Goal: Task Accomplishment & Management: Manage account settings

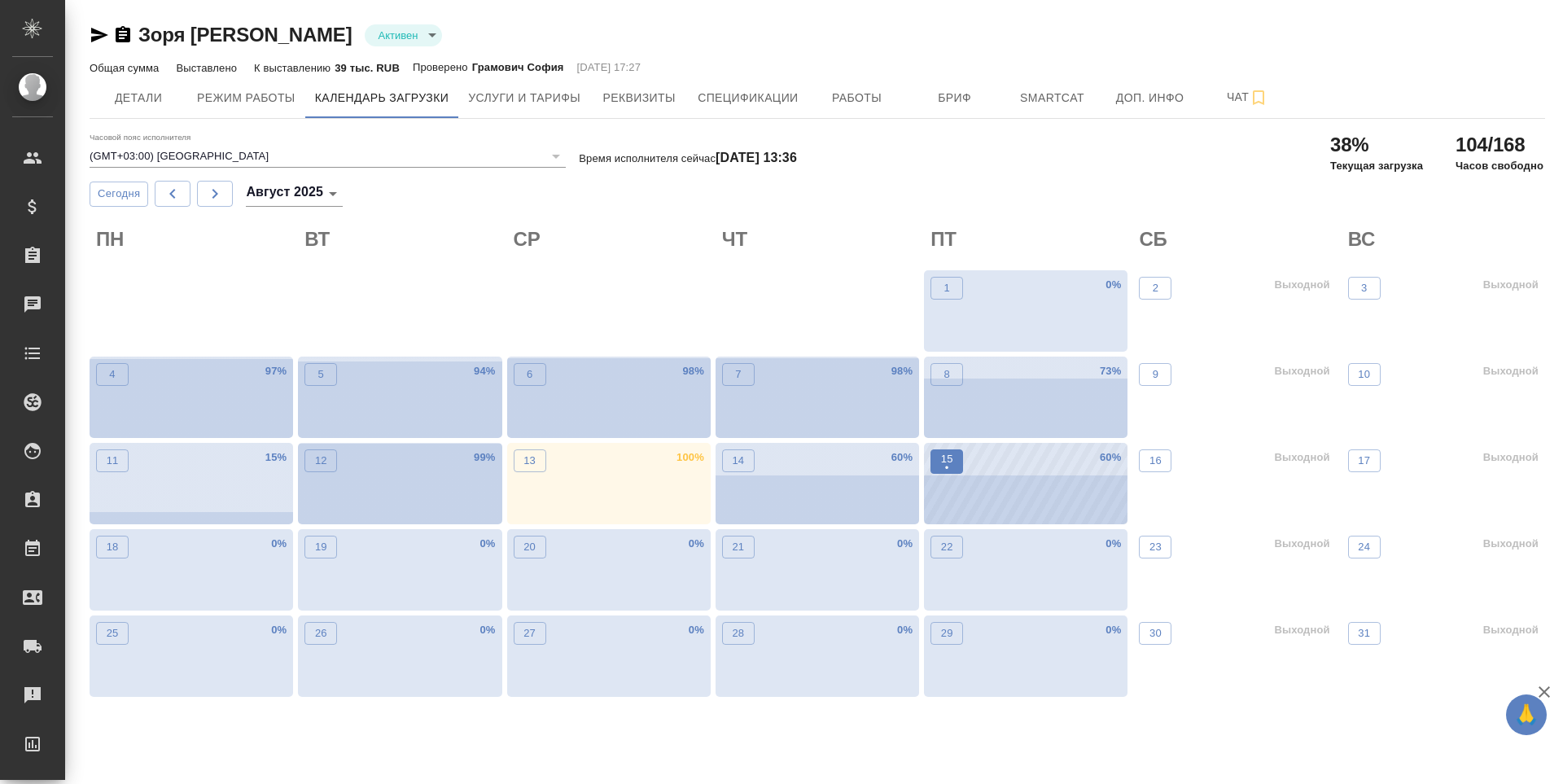
click at [950, 453] on p "15" at bounding box center [947, 459] width 12 height 17
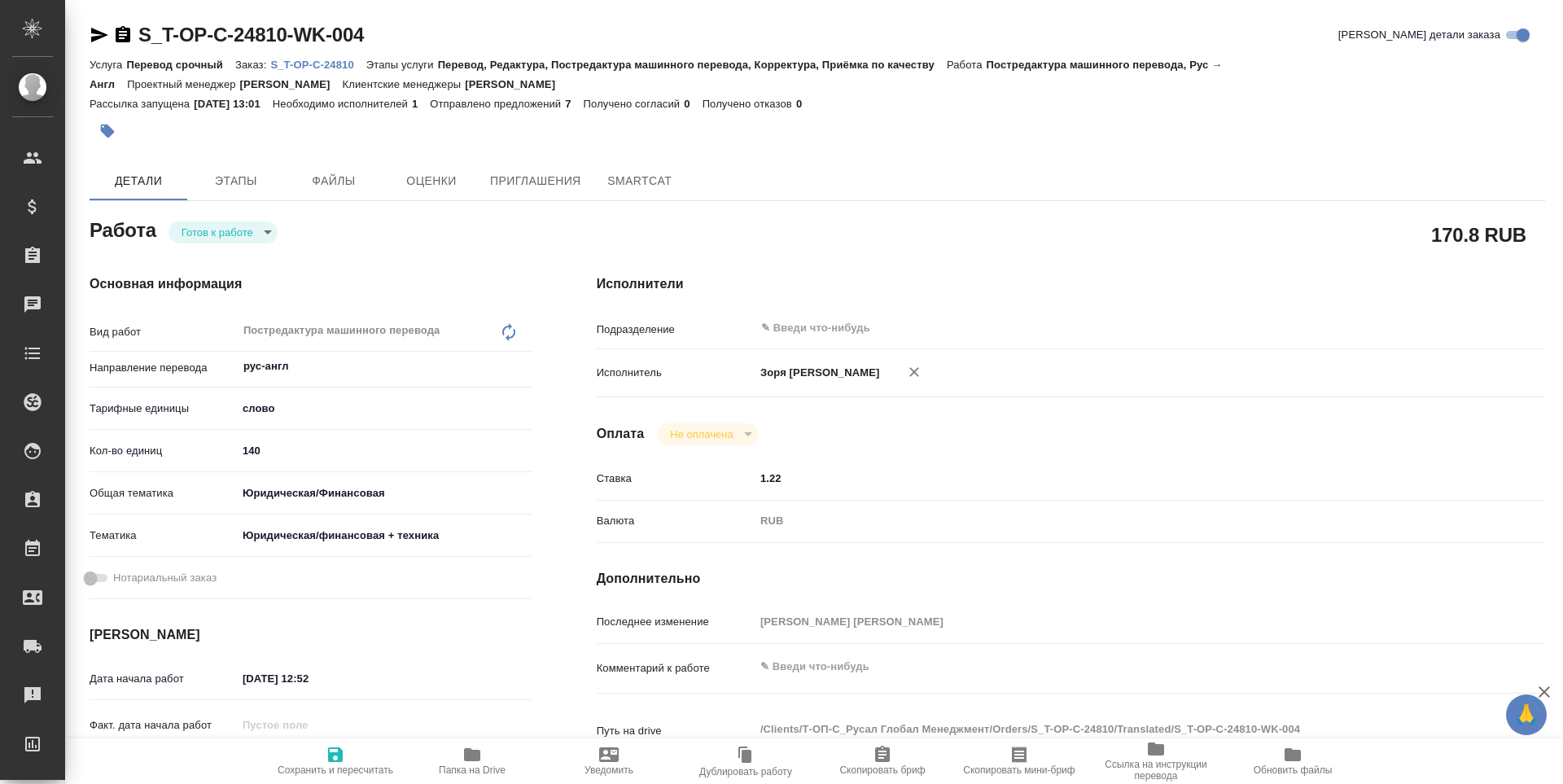
type textarea "x"
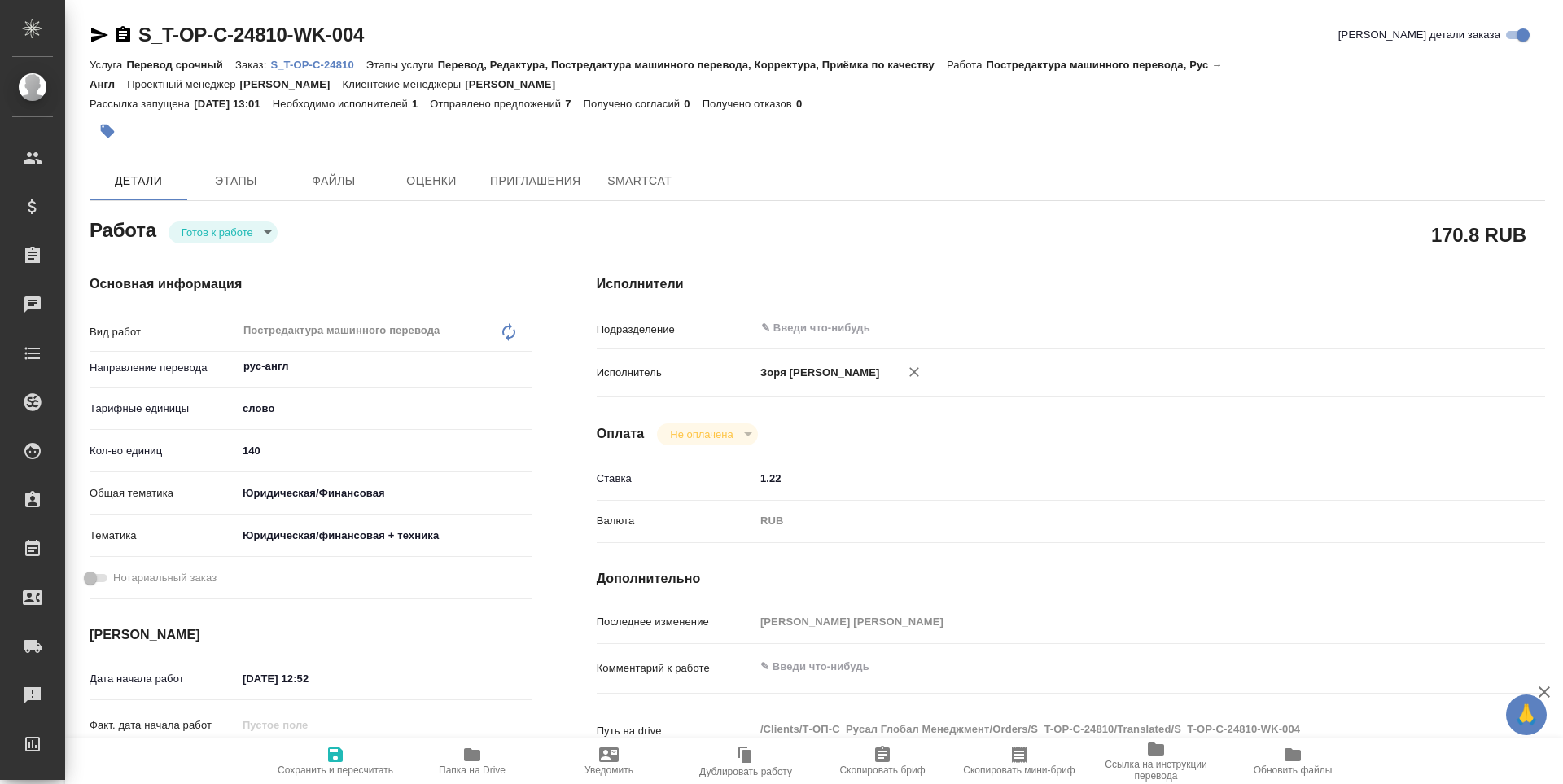
type textarea "x"
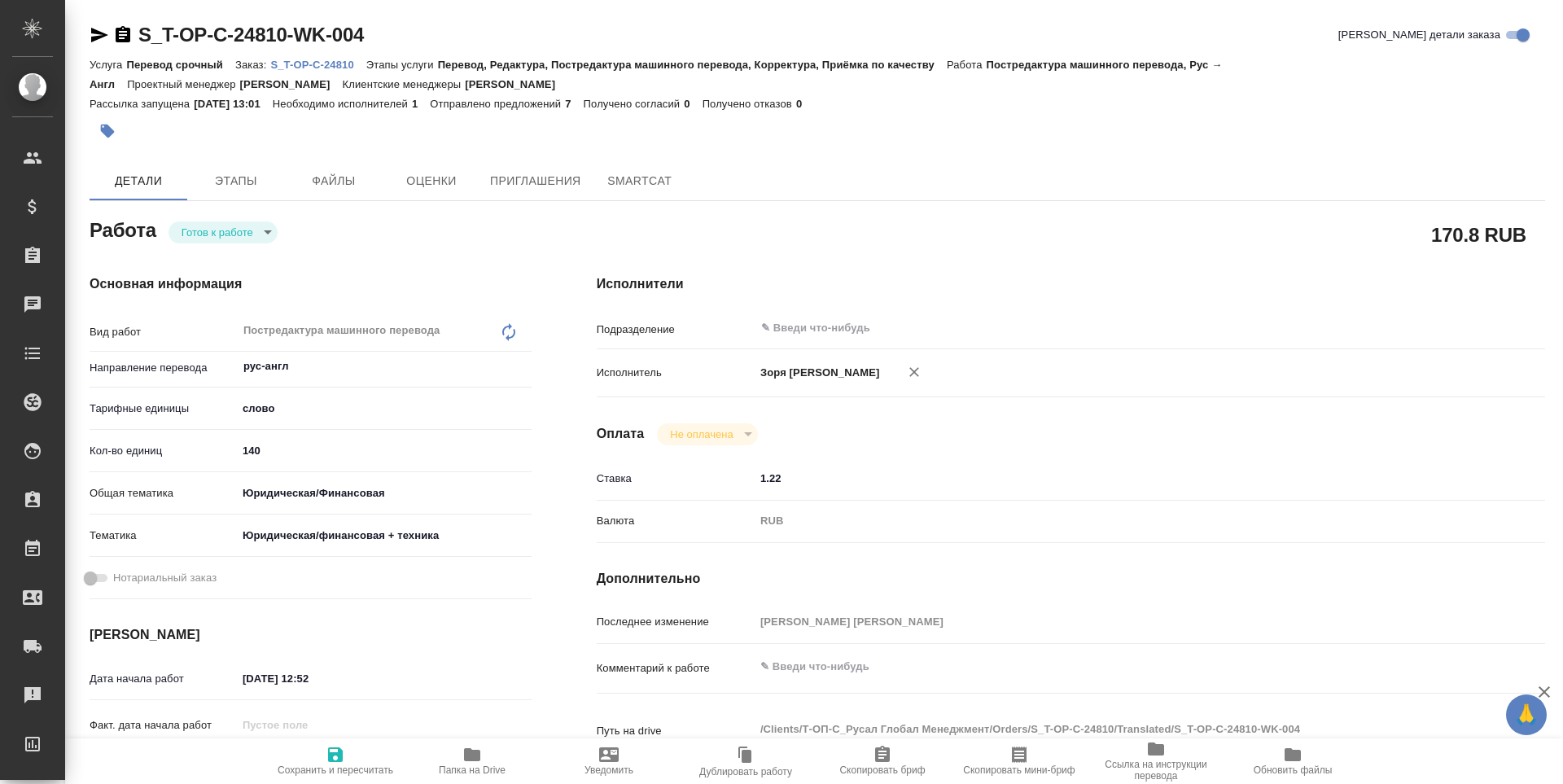
type textarea "x"
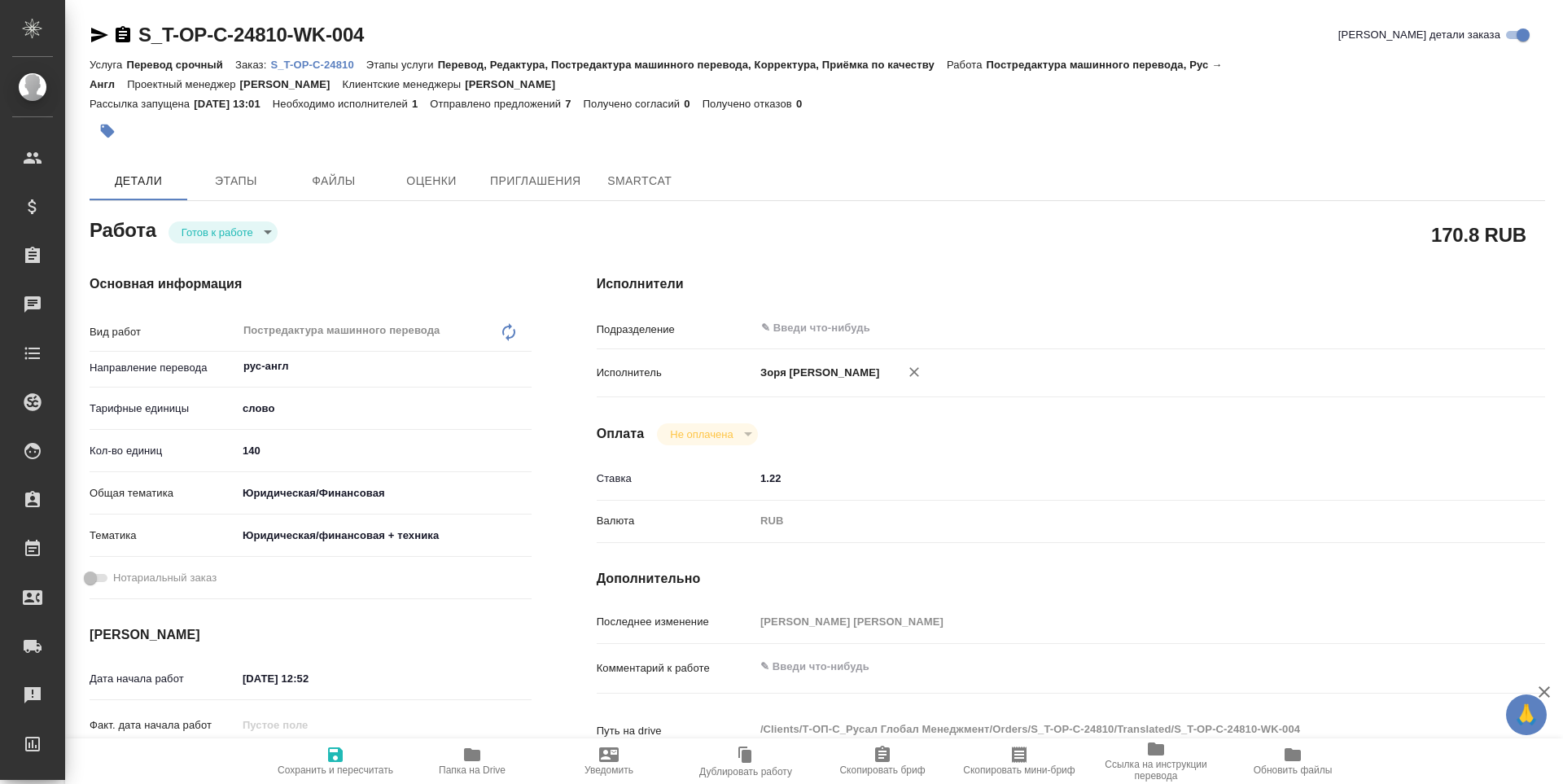
type textarea "x"
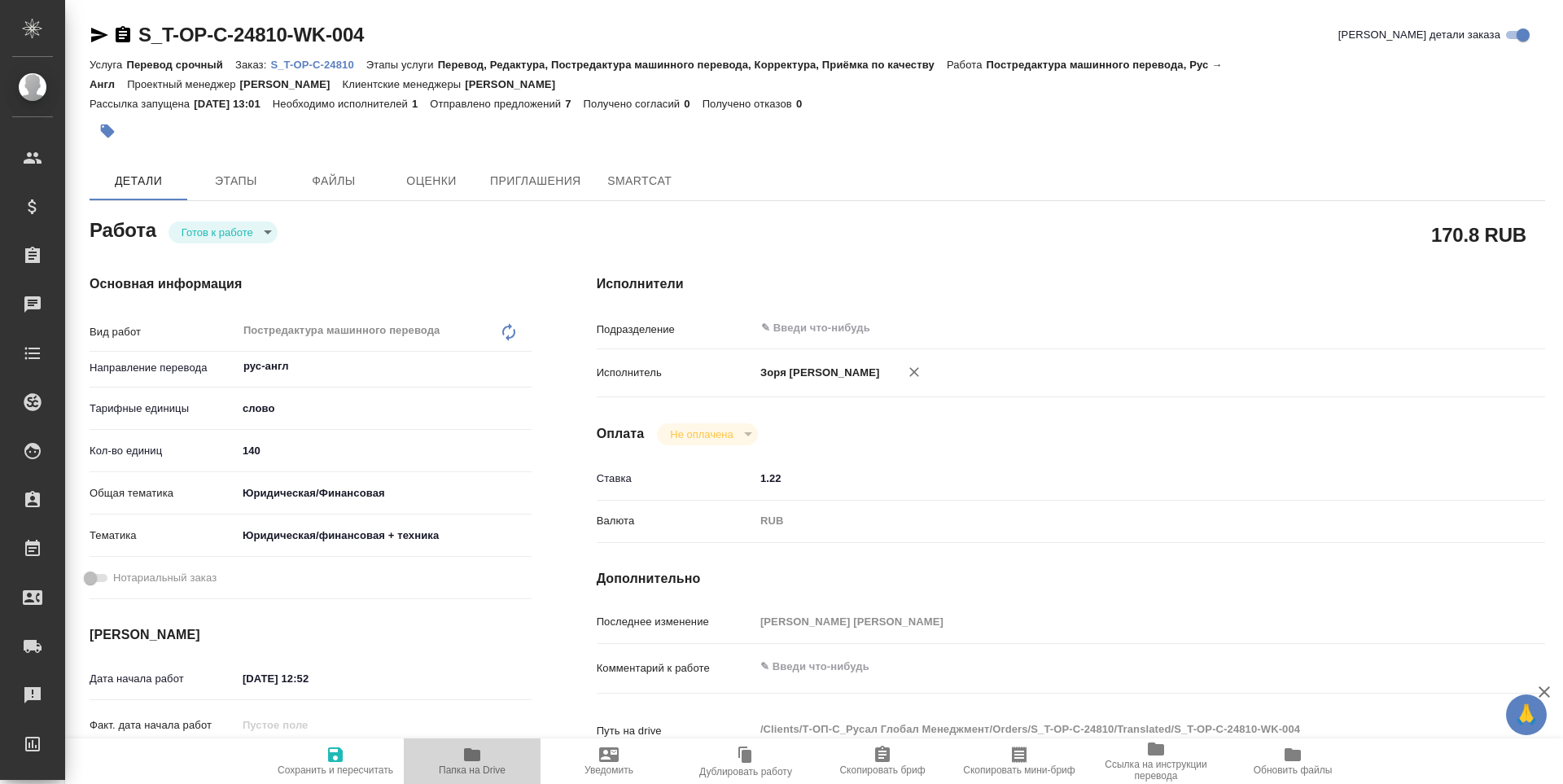
click at [466, 741] on button "Папка на Drive" at bounding box center [472, 761] width 137 height 46
type textarea "x"
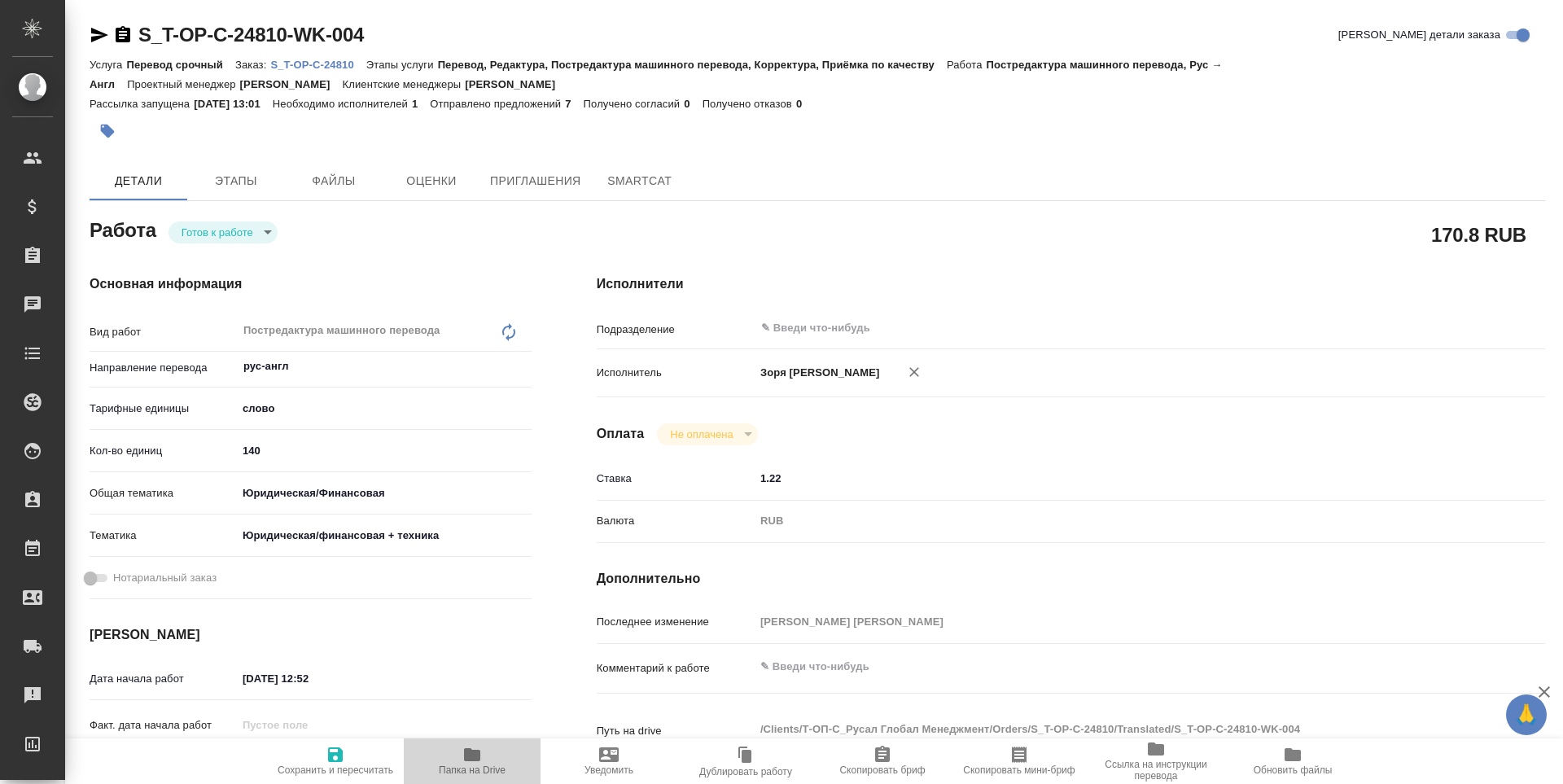
type textarea "x"
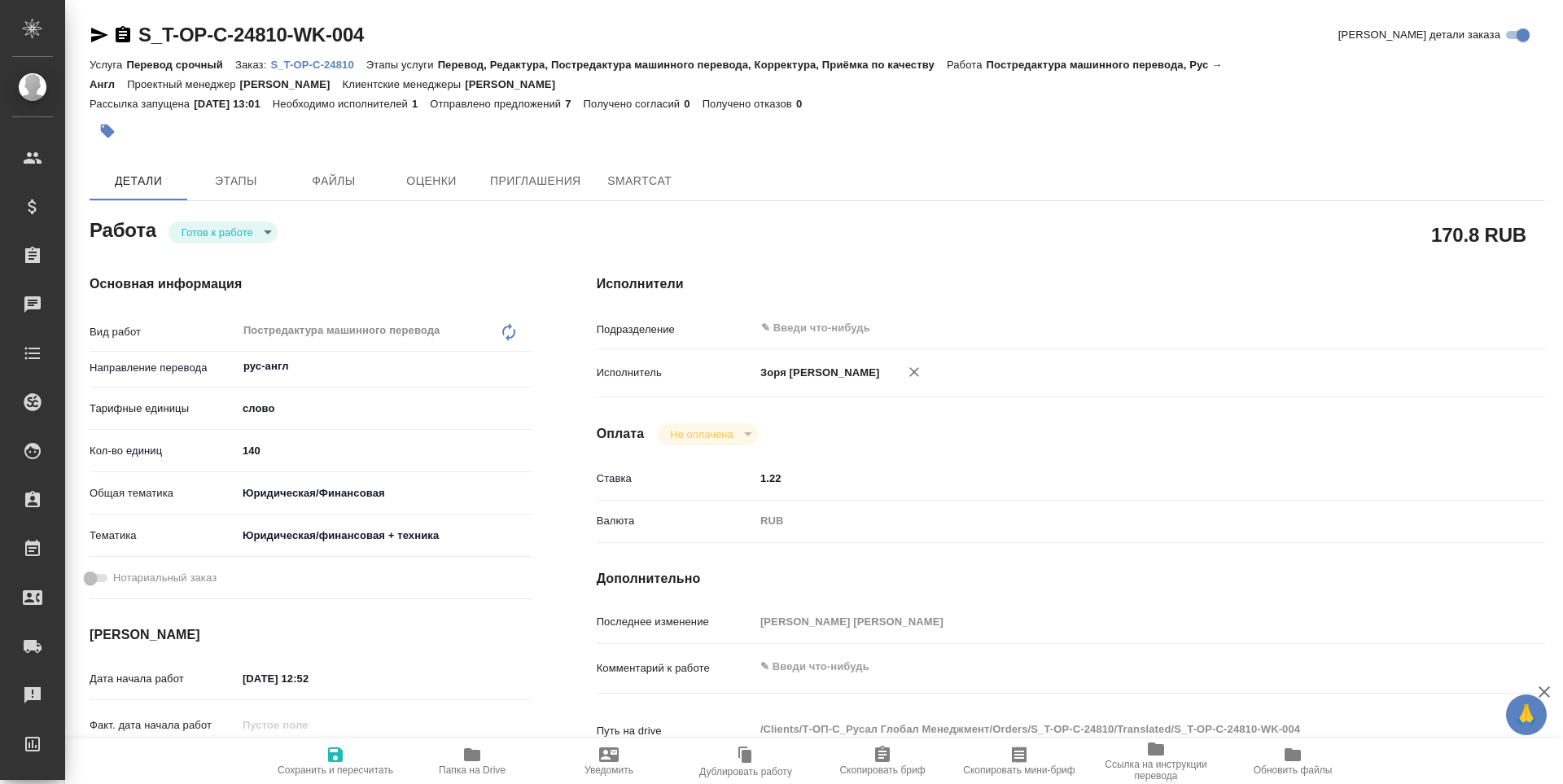
type textarea "x"
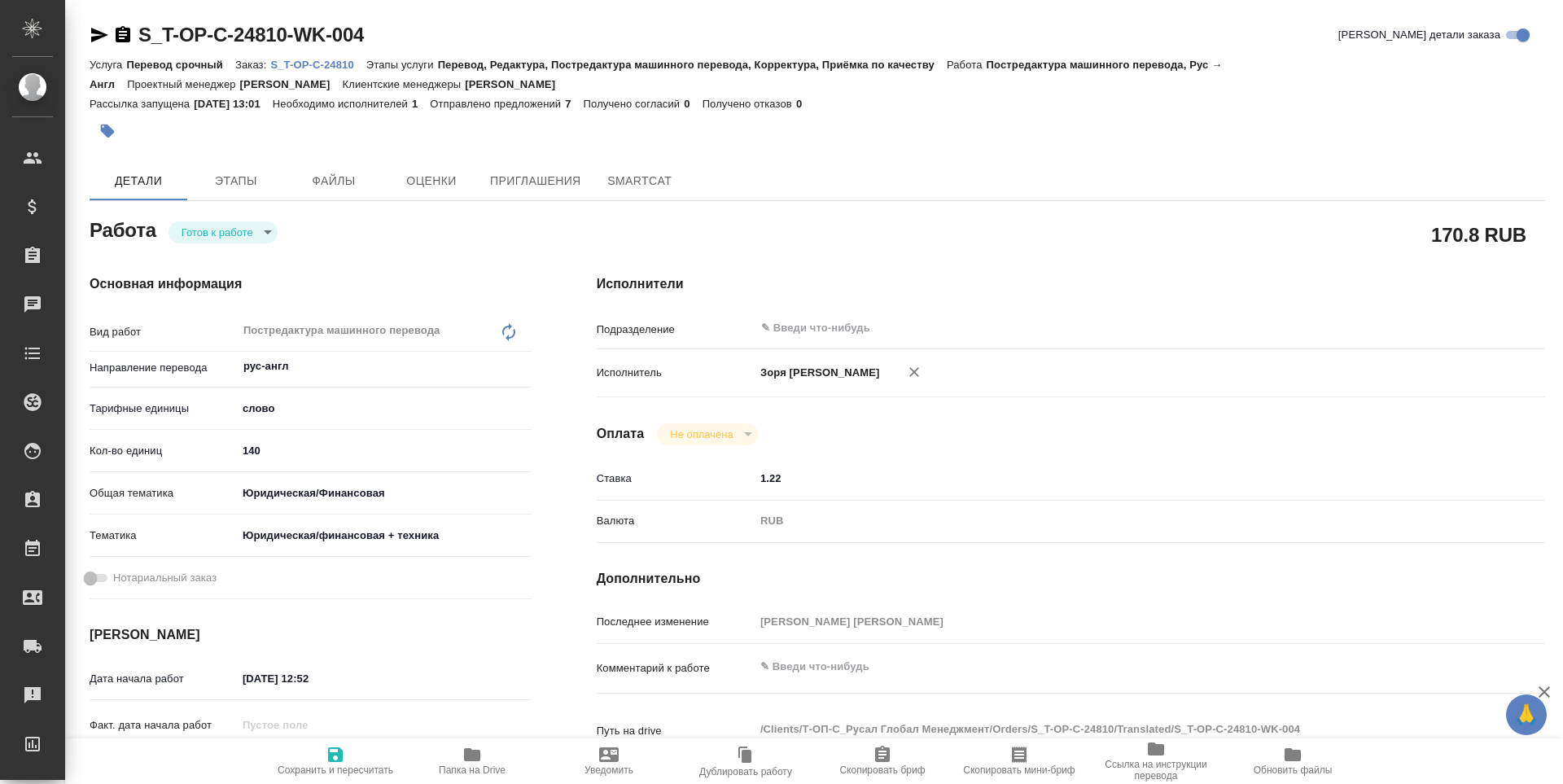
type textarea "x"
click at [232, 224] on body "🙏 .cls-1 fill:#fff; AWATERA Zoria Tatiana Клиенты Спецификации Заказы 30 Чаты T…" at bounding box center [782, 392] width 1563 height 784
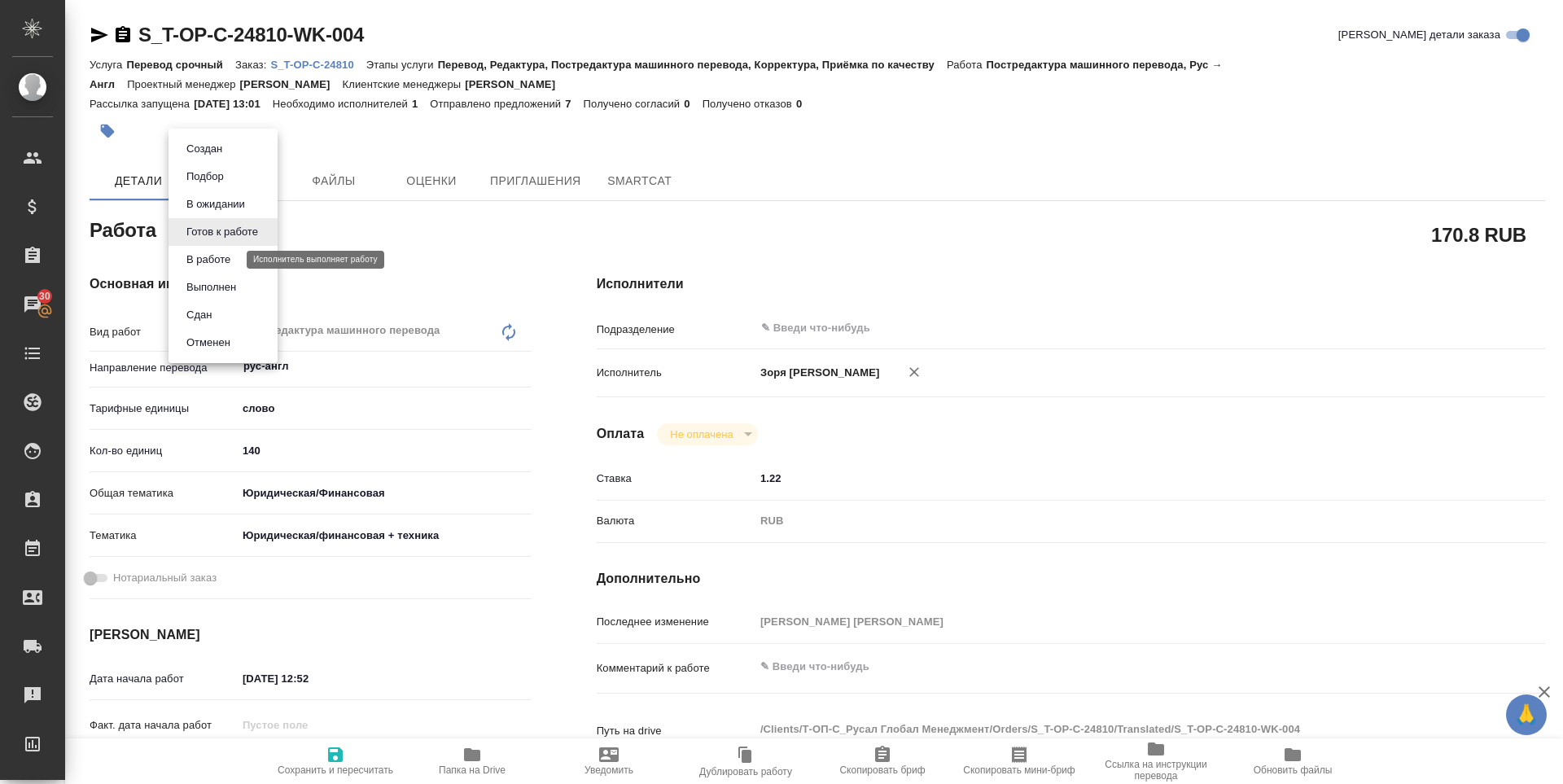
click at [223, 254] on button "В работе" at bounding box center [208, 260] width 54 height 18
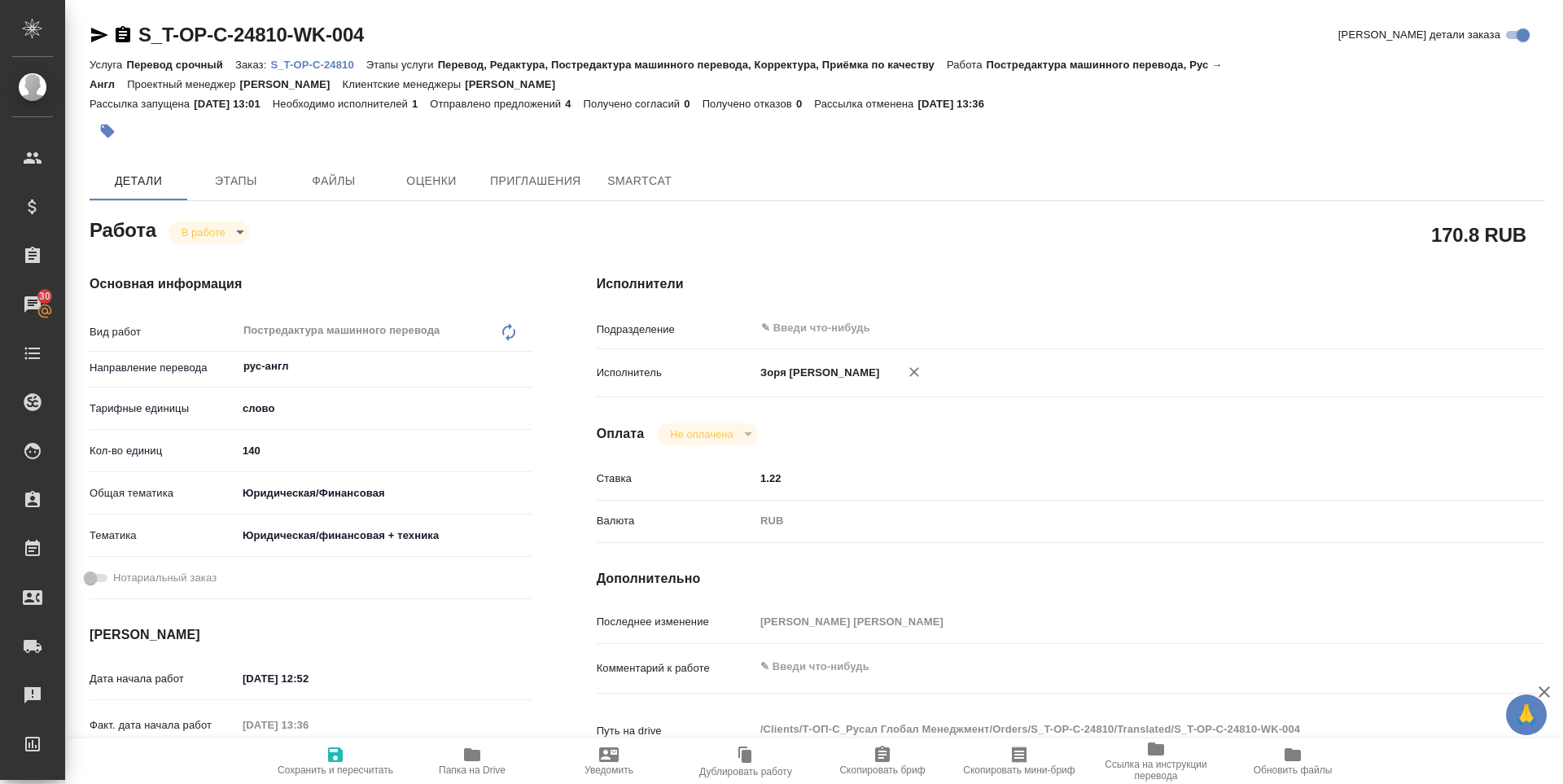
type textarea "x"
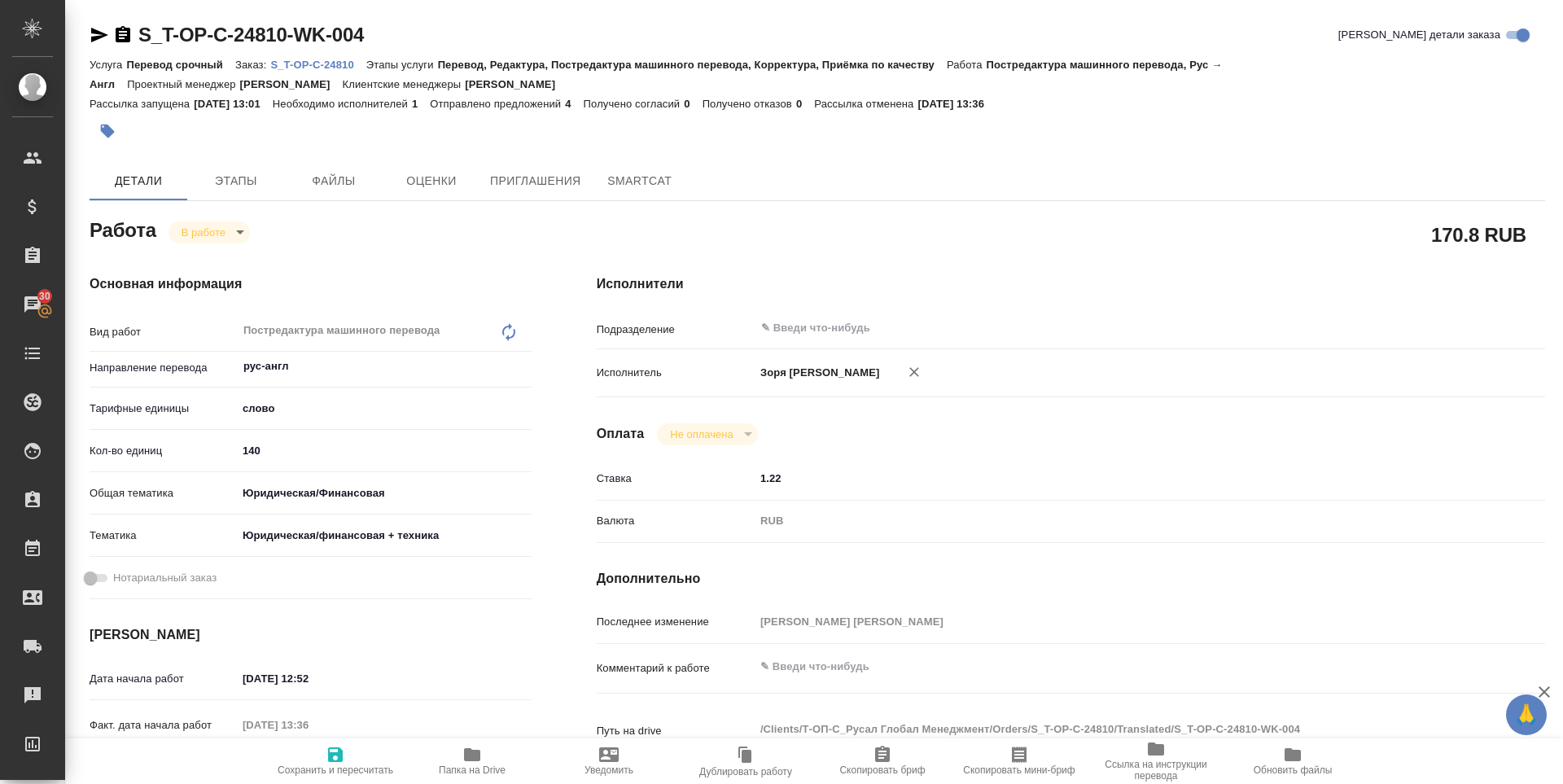
type textarea "x"
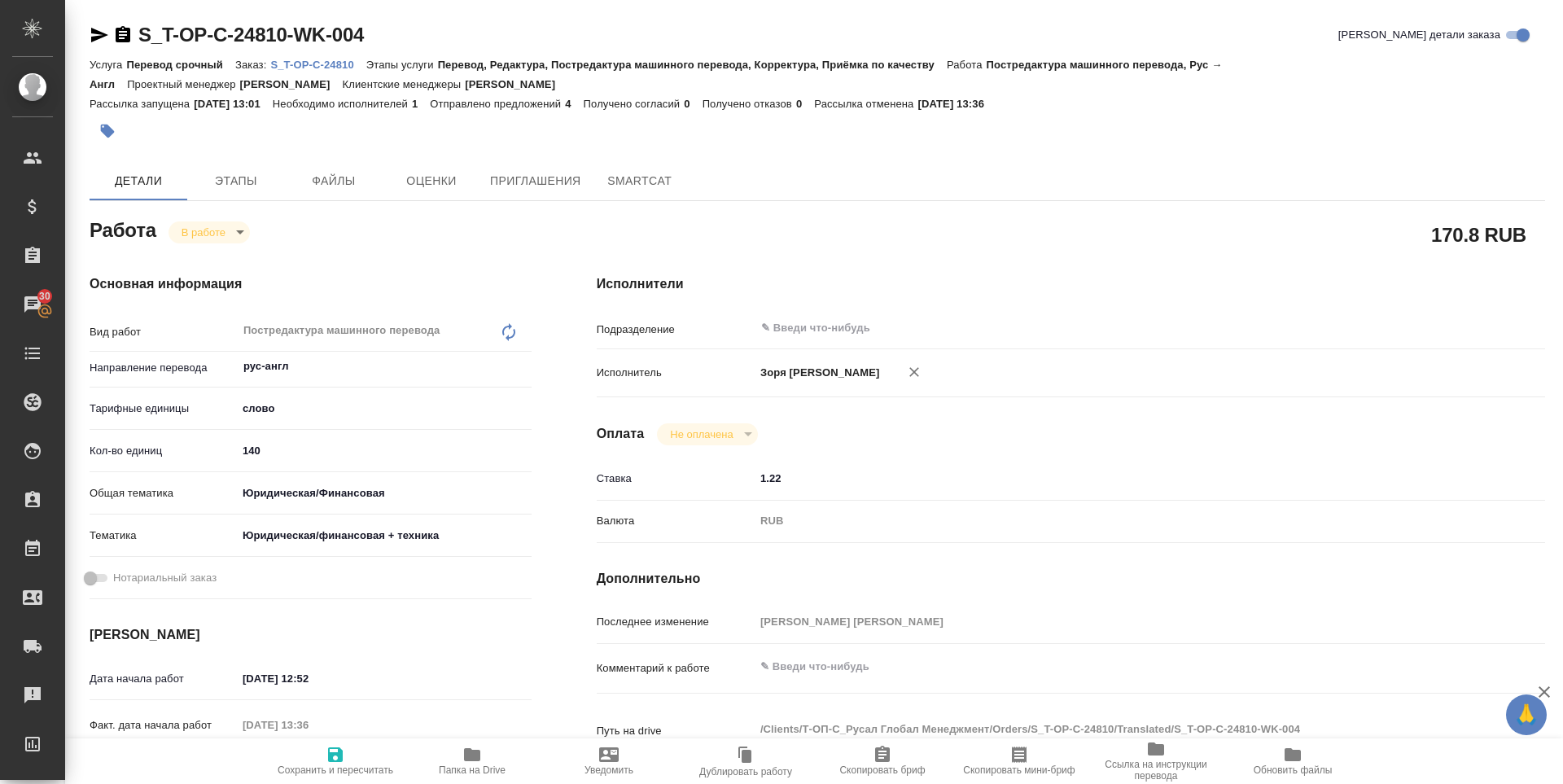
type textarea "x"
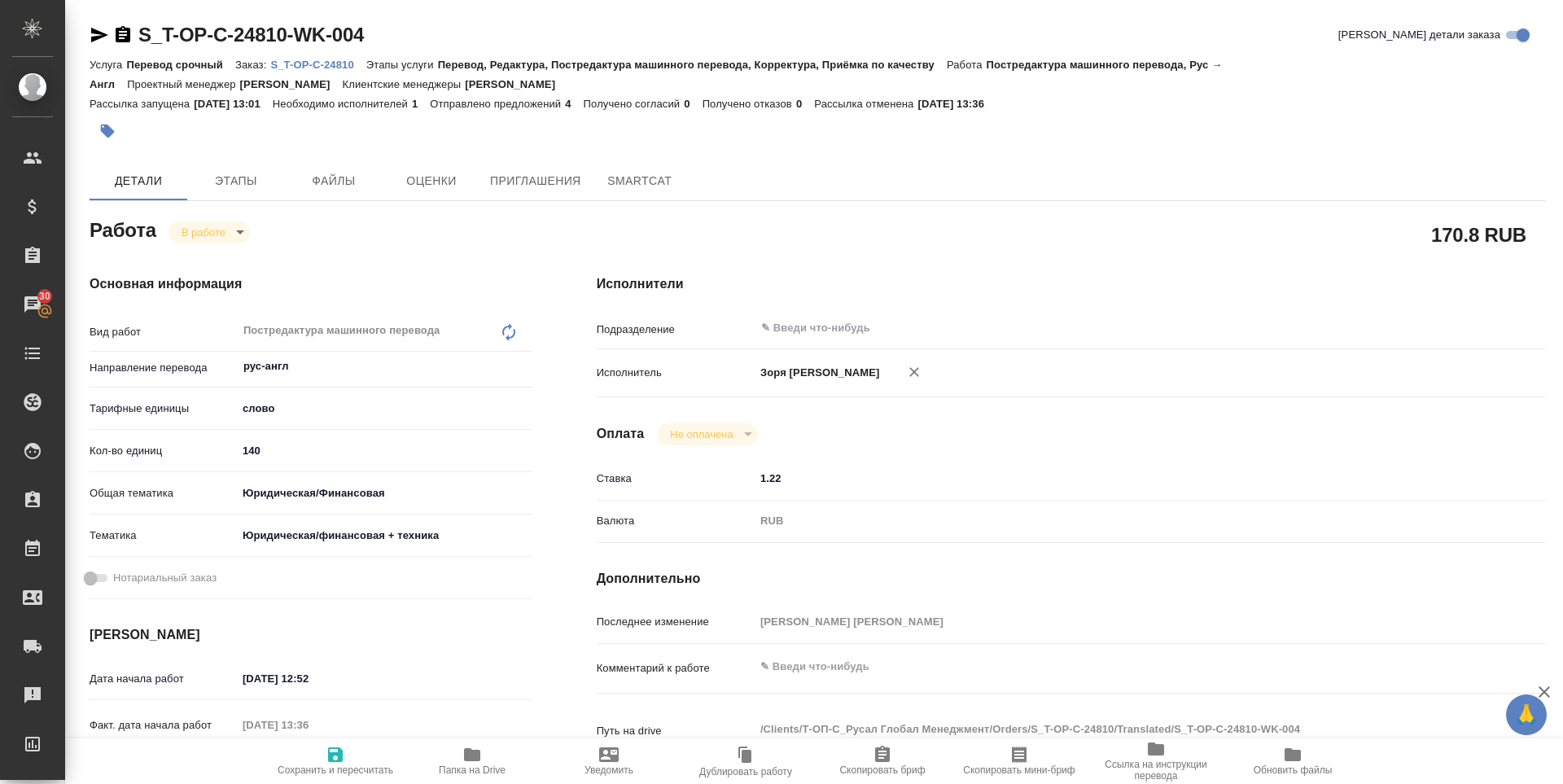
type textarea "x"
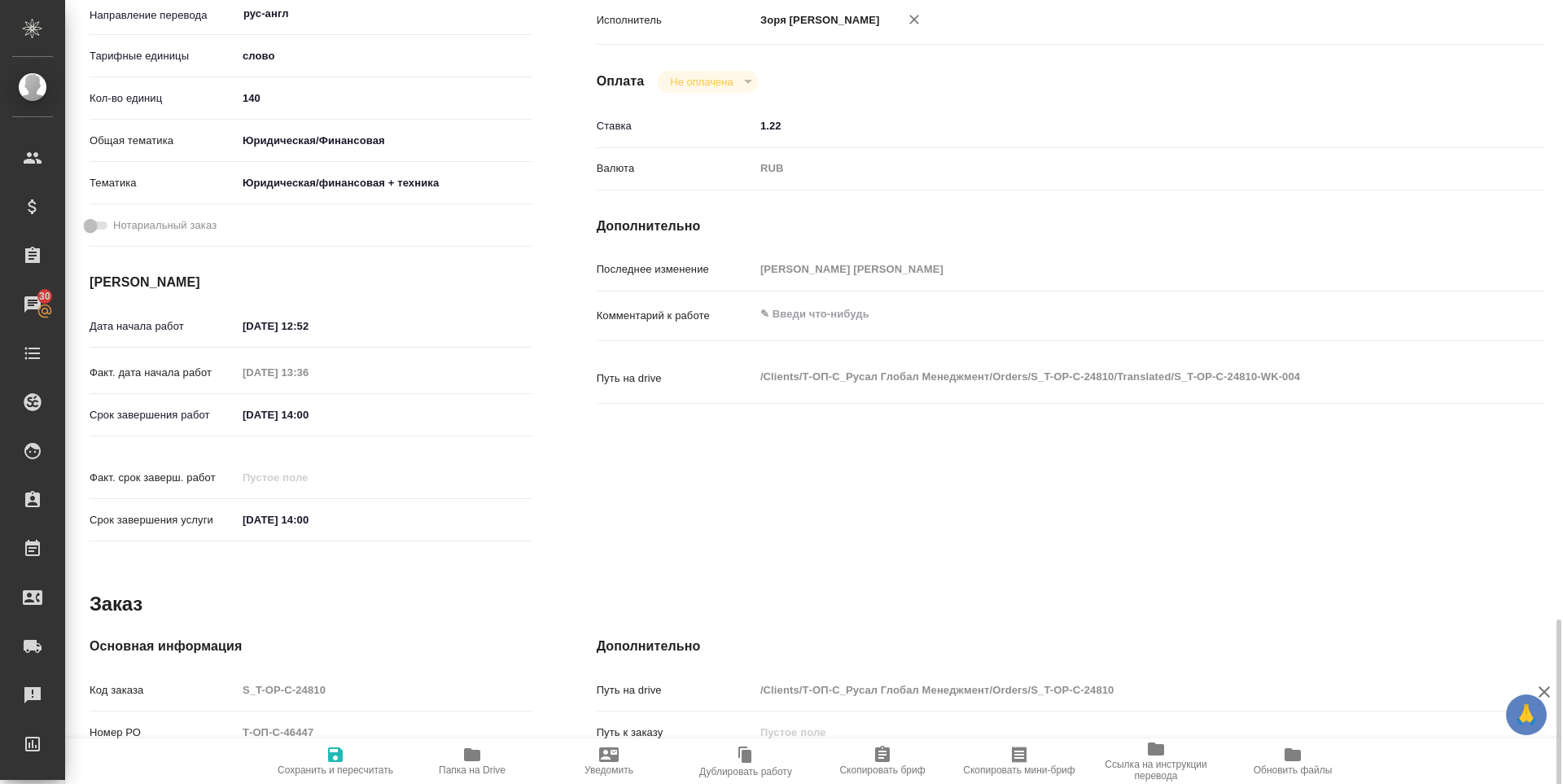
scroll to position [624, 0]
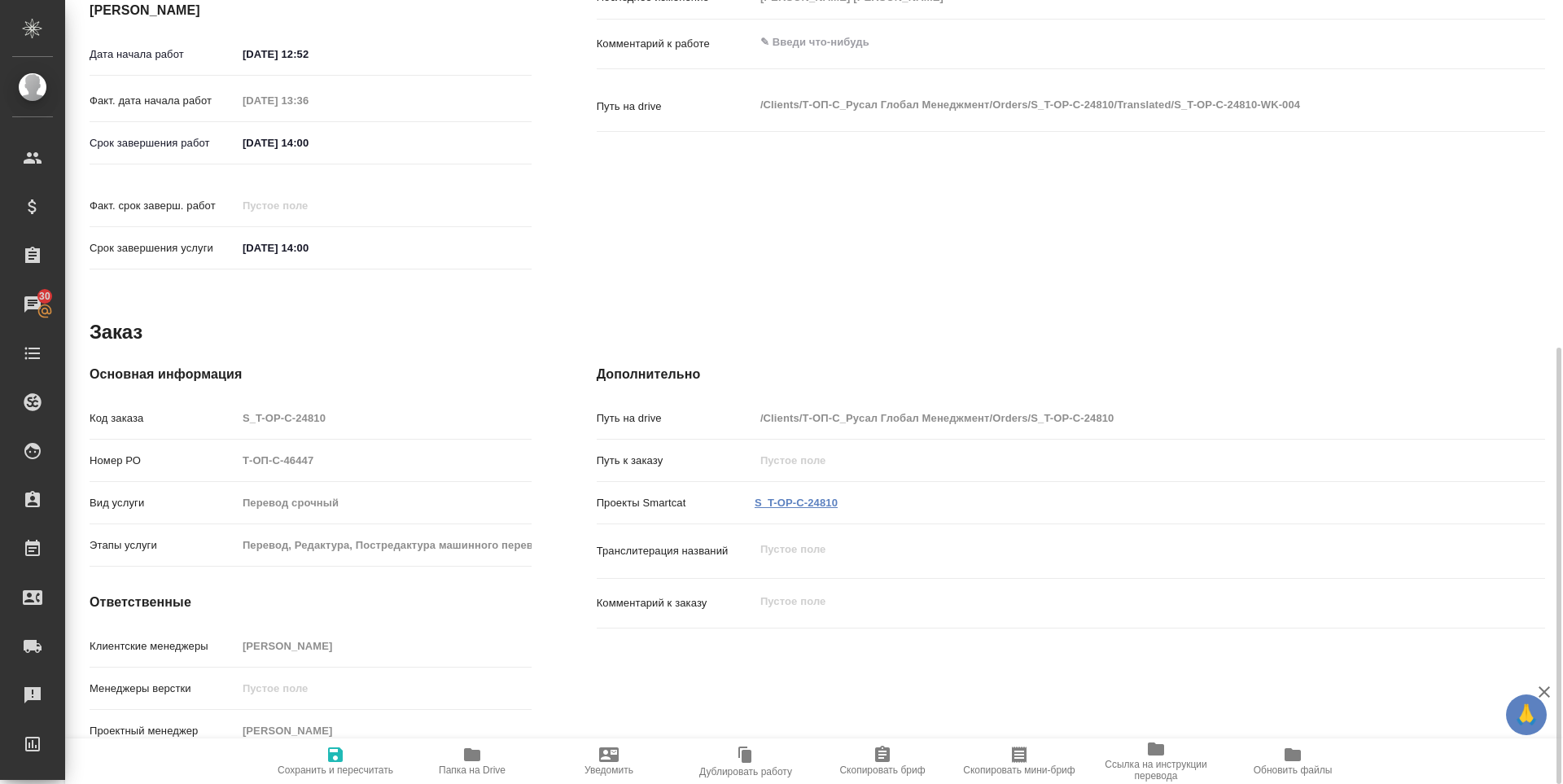
click at [802, 496] on link "S_T-OP-C-24810" at bounding box center [796, 502] width 83 height 12
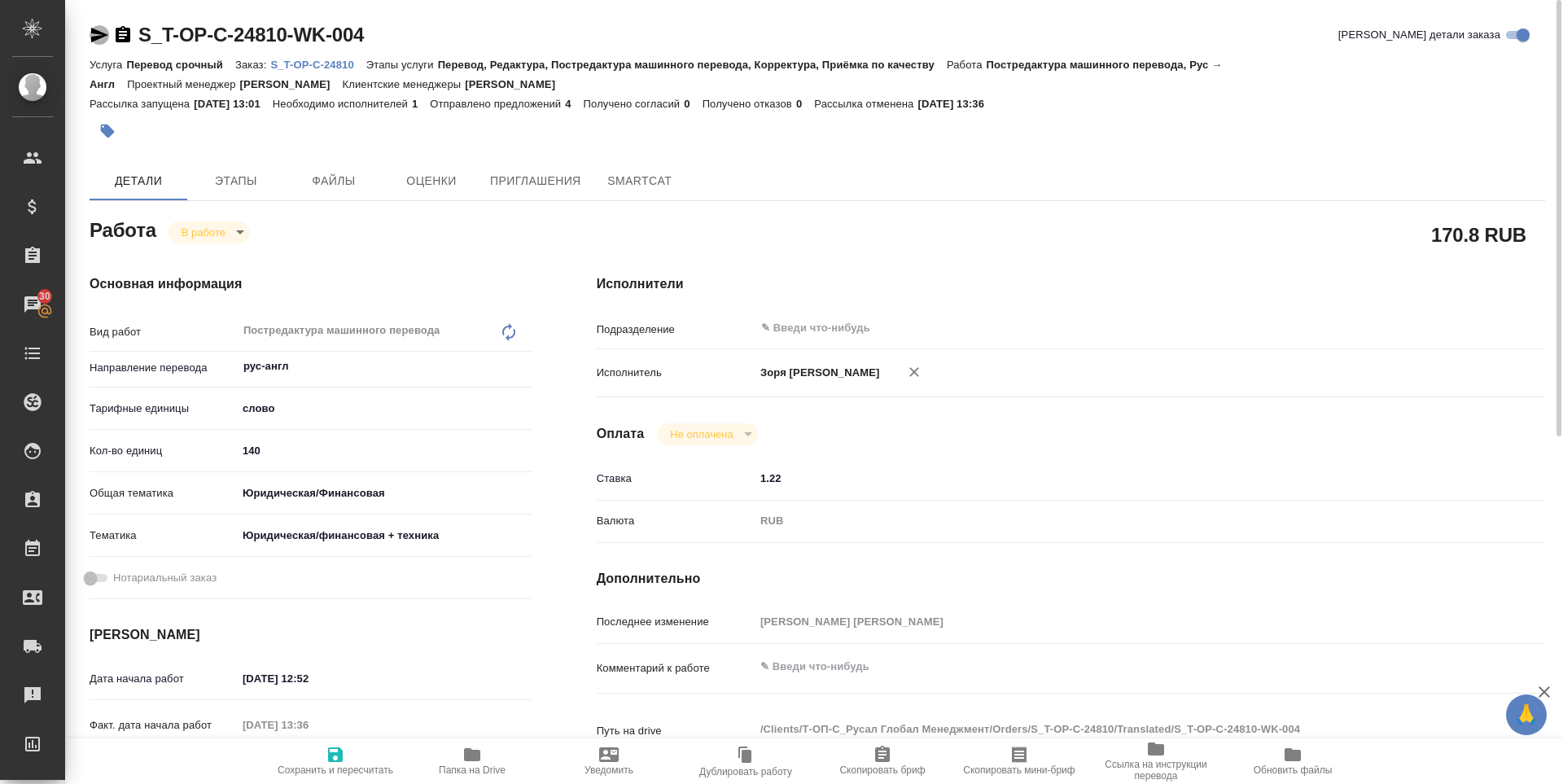
click at [96, 32] on icon "button" at bounding box center [99, 35] width 17 height 15
type textarea "x"
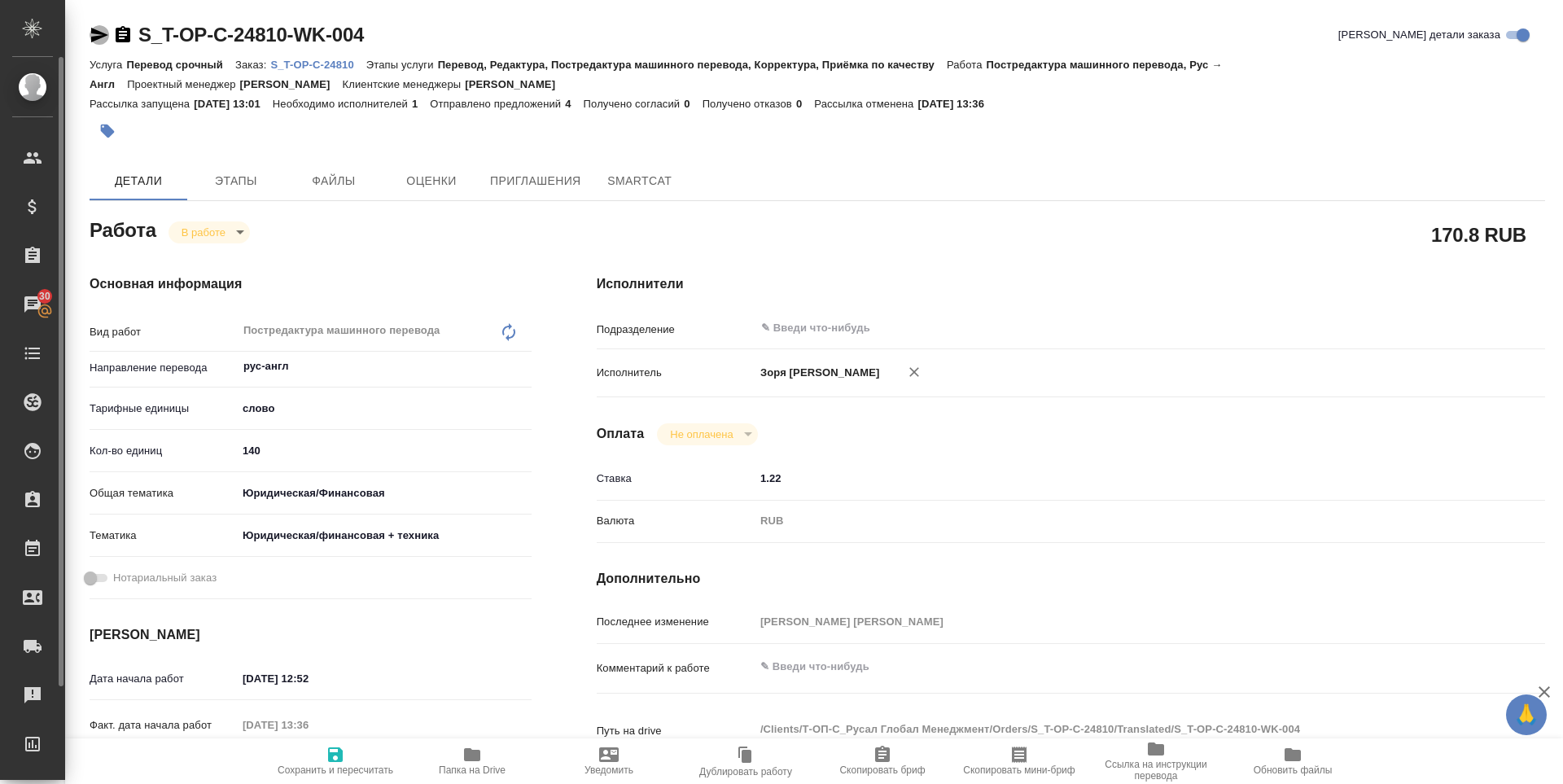
type textarea "x"
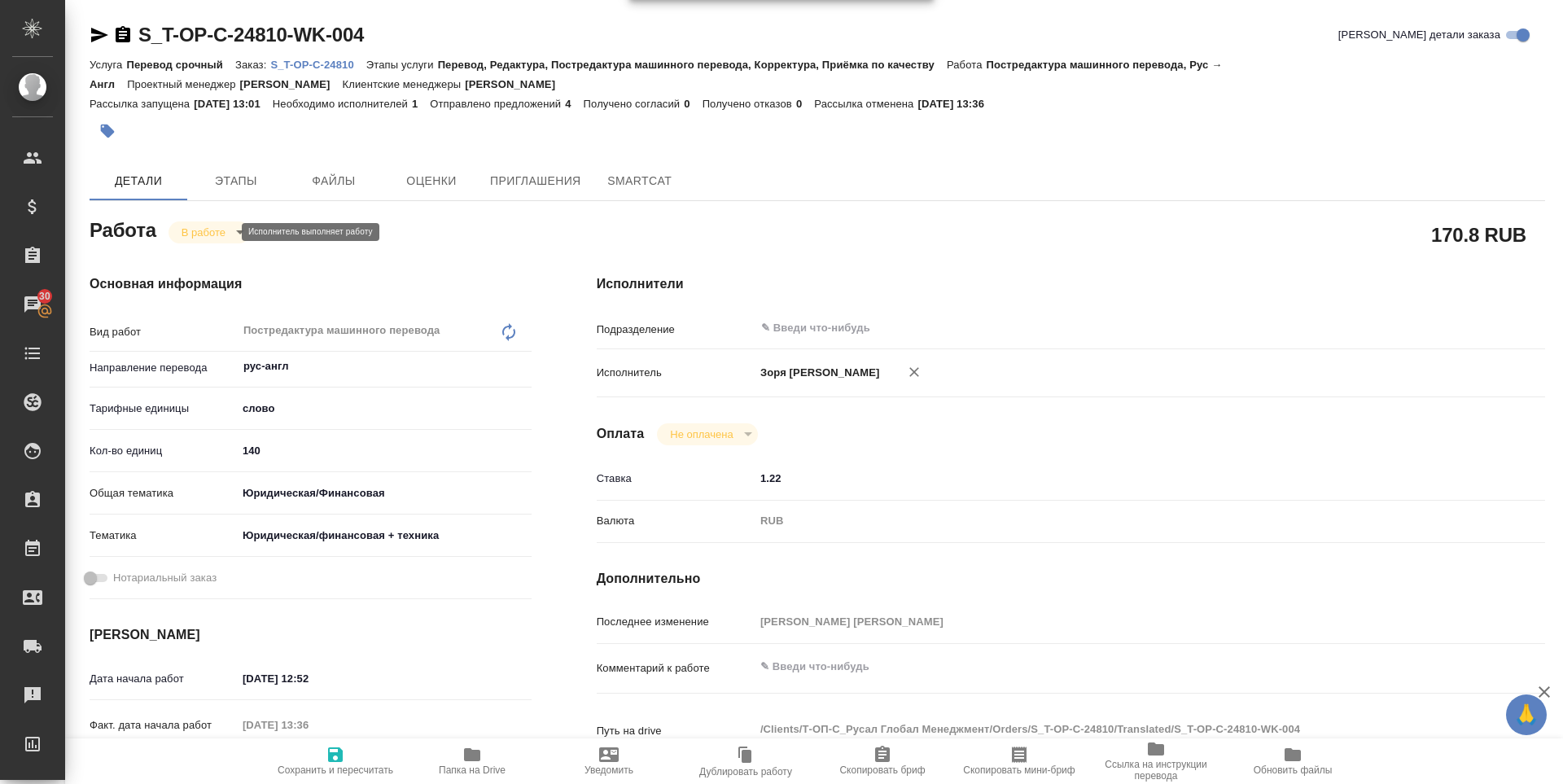
click at [218, 226] on body "🙏 .cls-1 fill:#fff; AWATERA Zoria Tatiana Клиенты Спецификации Заказы 30 Чаты T…" at bounding box center [782, 392] width 1563 height 784
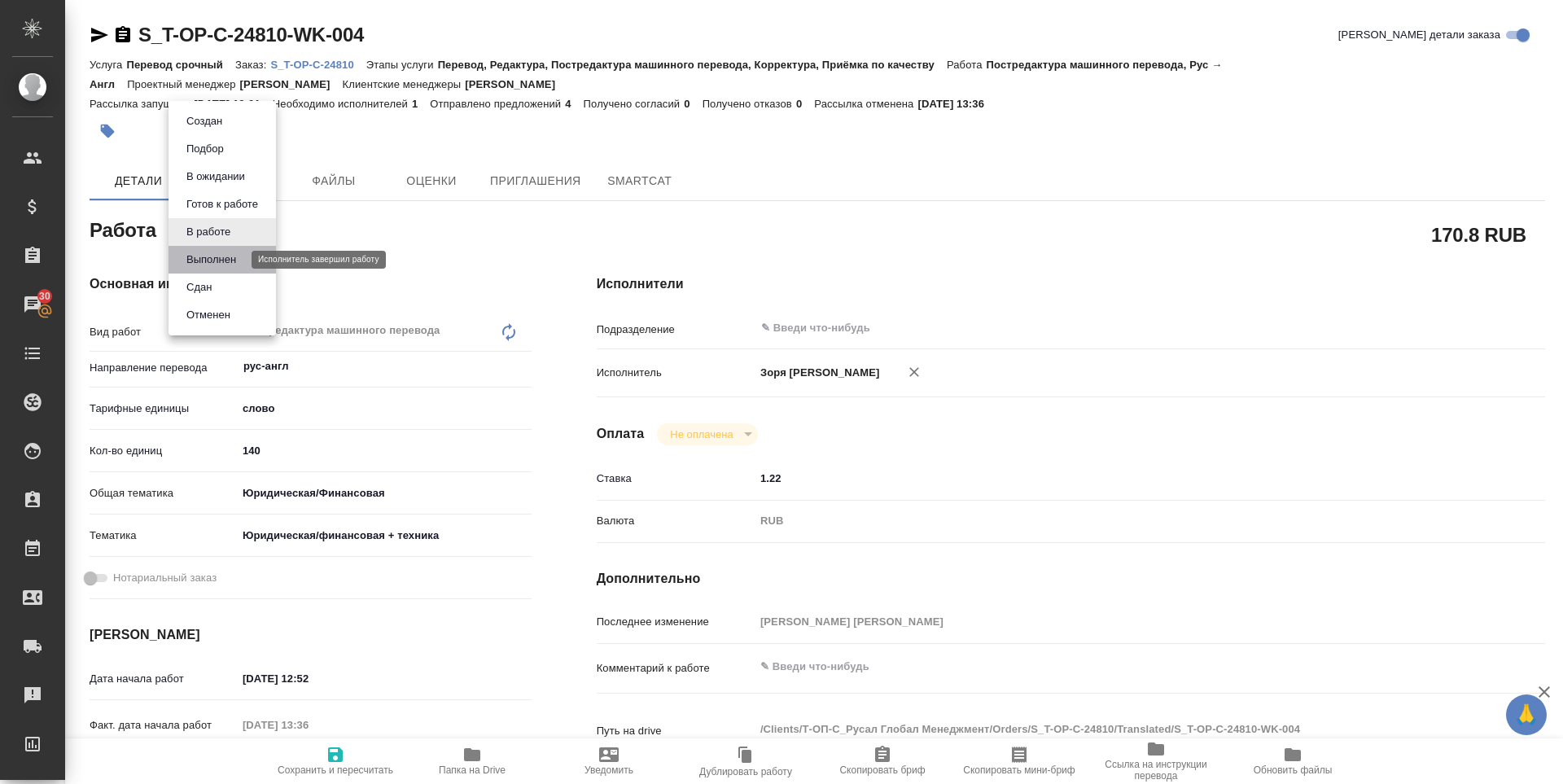
click at [231, 258] on button "Выполнен" at bounding box center [211, 260] width 60 height 18
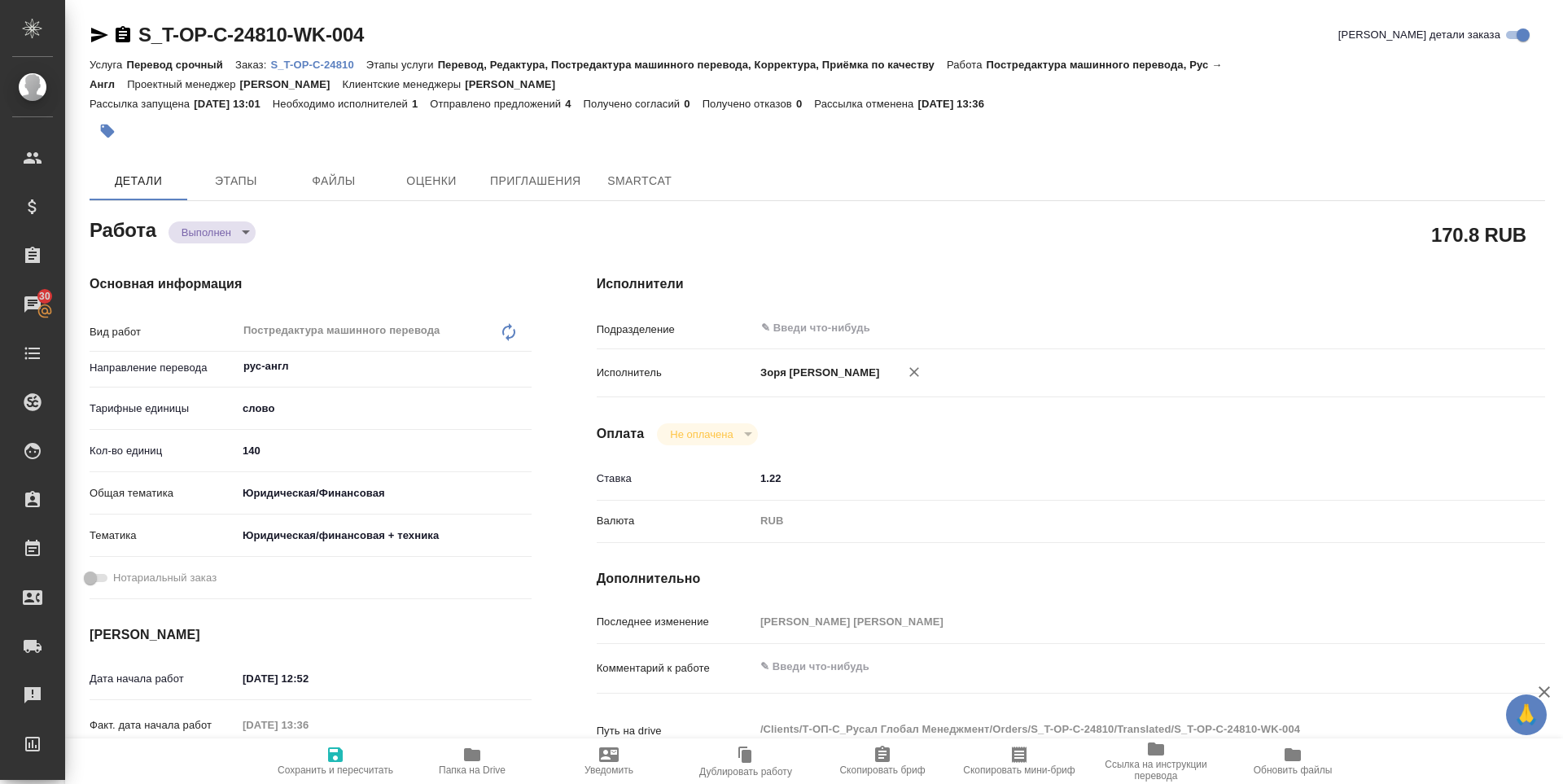
type textarea "x"
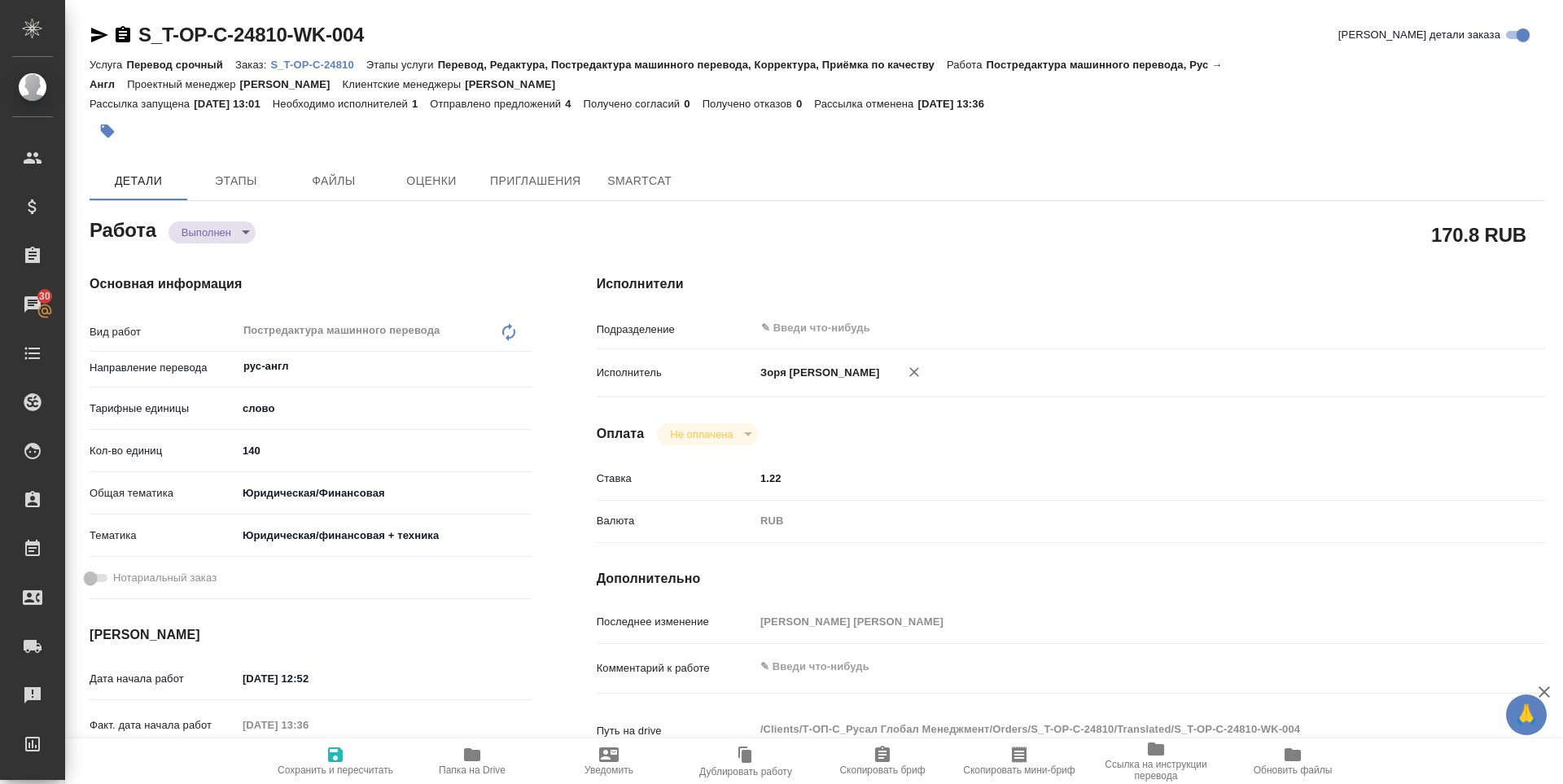
type textarea "x"
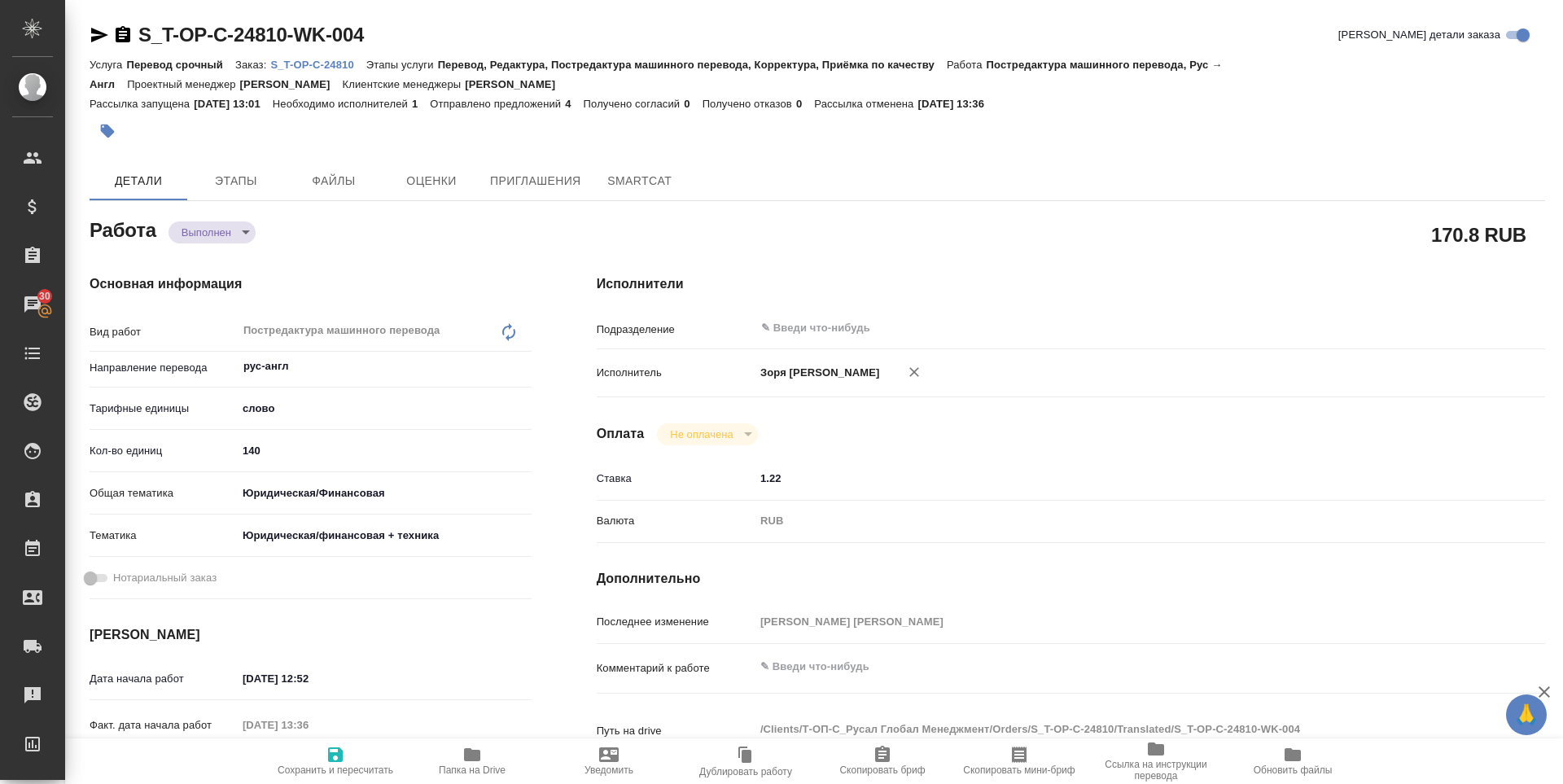
type textarea "x"
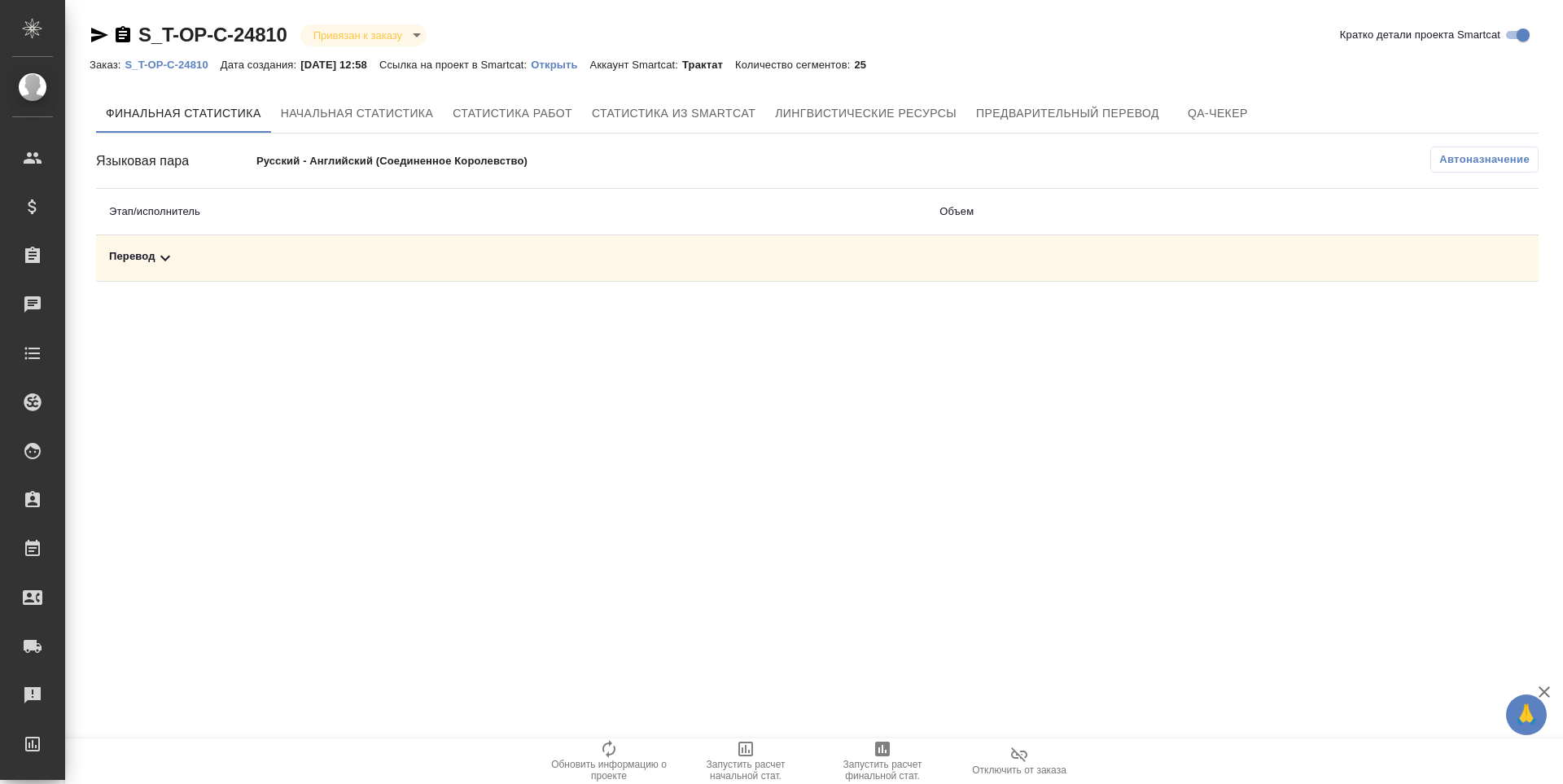
click at [885, 769] on span "Запустить расчет финальной стат." at bounding box center [882, 770] width 118 height 23
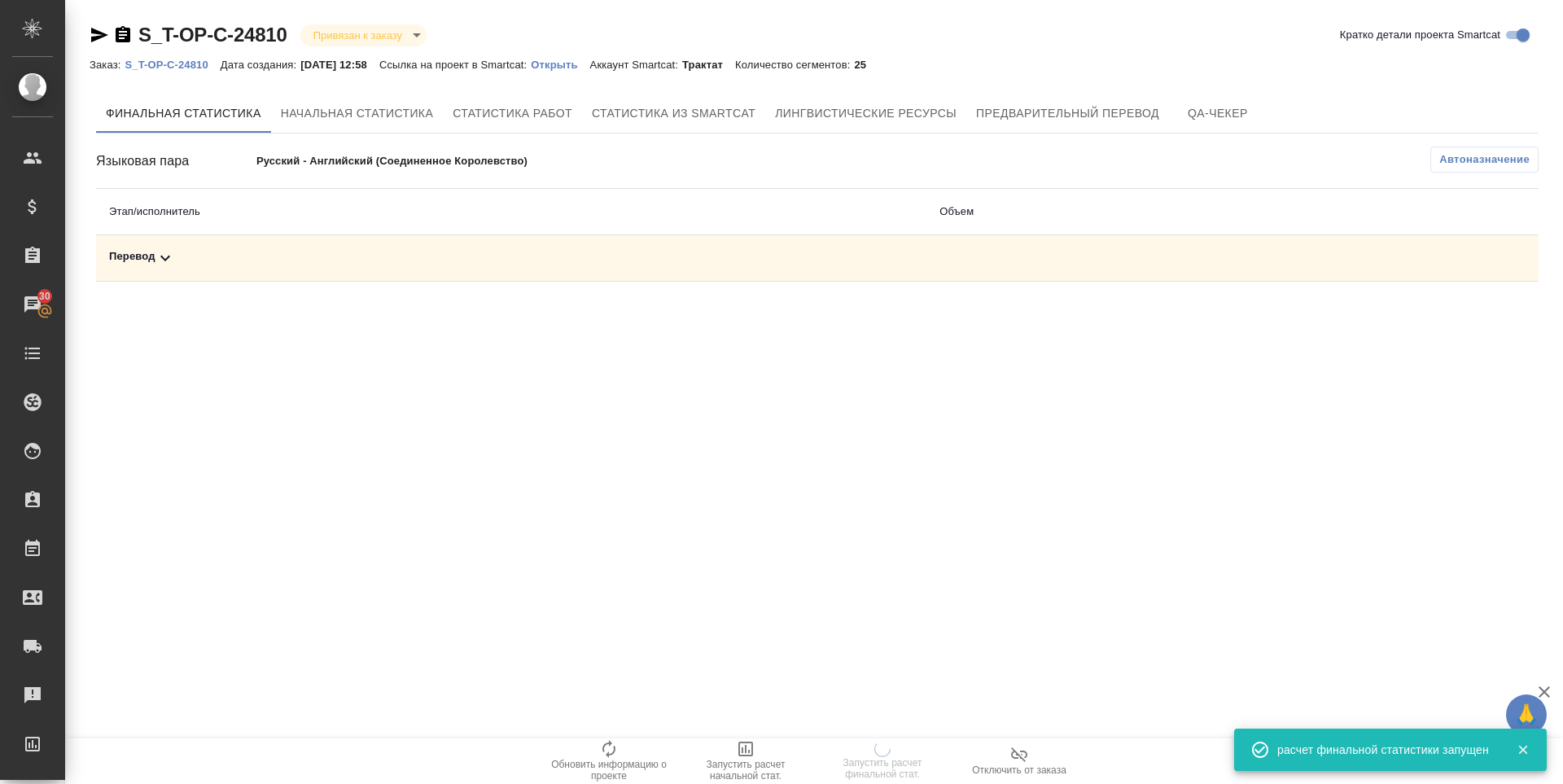
click at [135, 250] on div "Перевод" at bounding box center [510, 258] width 804 height 19
